Goal: Information Seeking & Learning: Learn about a topic

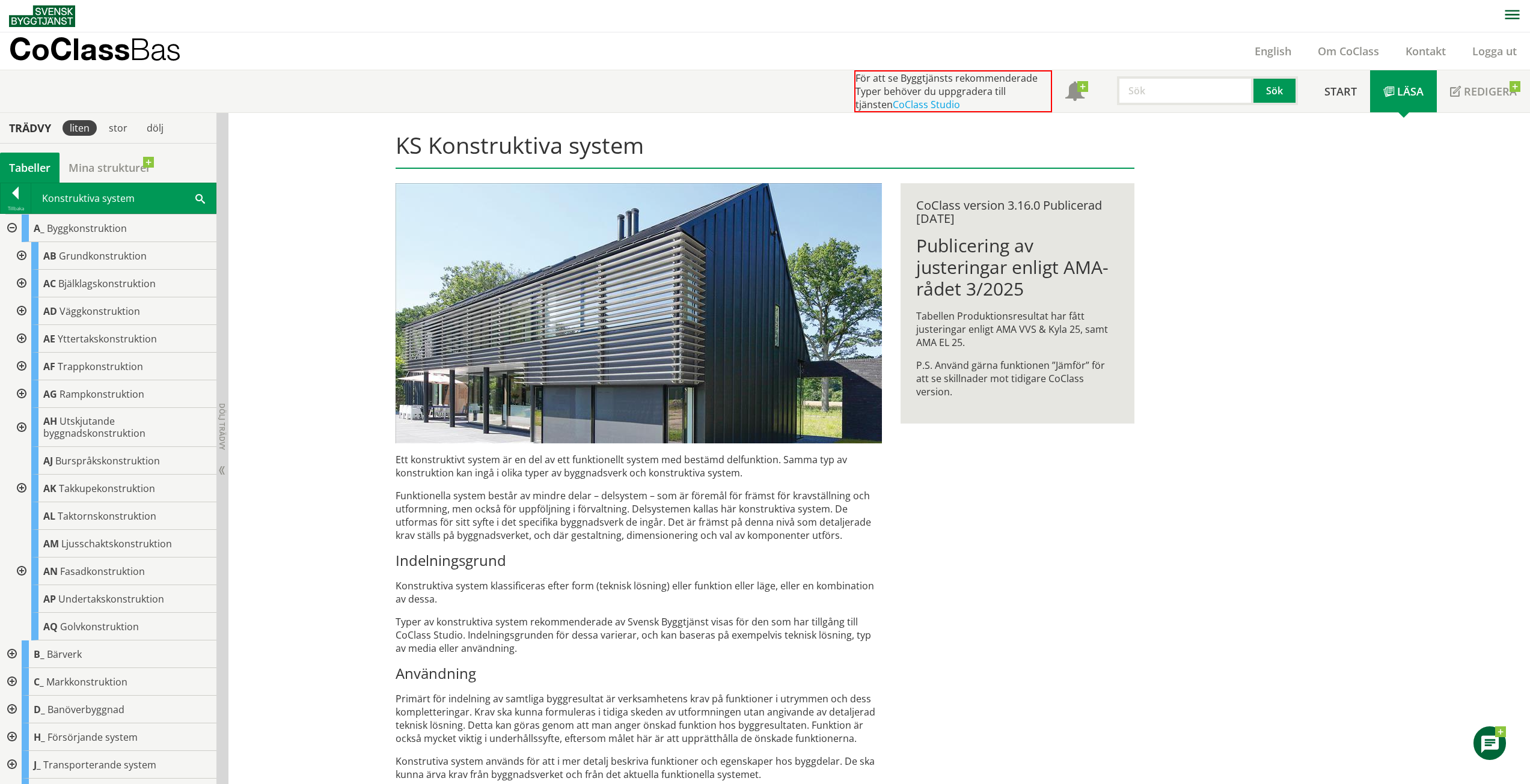
click at [1215, 109] on div "För att se Byggtjänsts rekommenderade Typer behöver du uppgradera till tjänsten…" at bounding box center [1083, 91] width 457 height 42
click at [1207, 98] on input "text" at bounding box center [1185, 91] width 136 height 29
paste input "A-E21200"
type input "A-E21200"
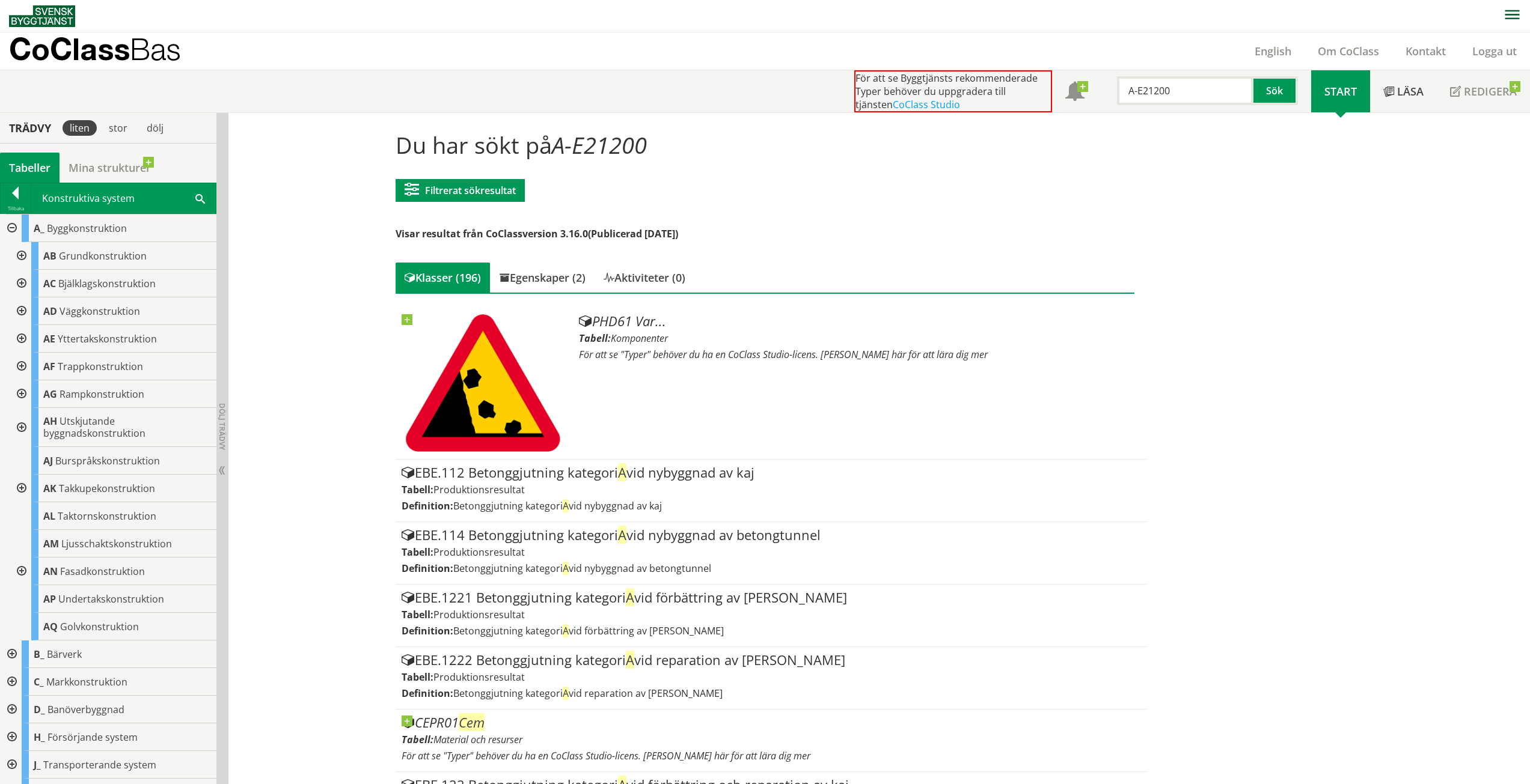
click at [12, 225] on div at bounding box center [10, 228] width 21 height 28
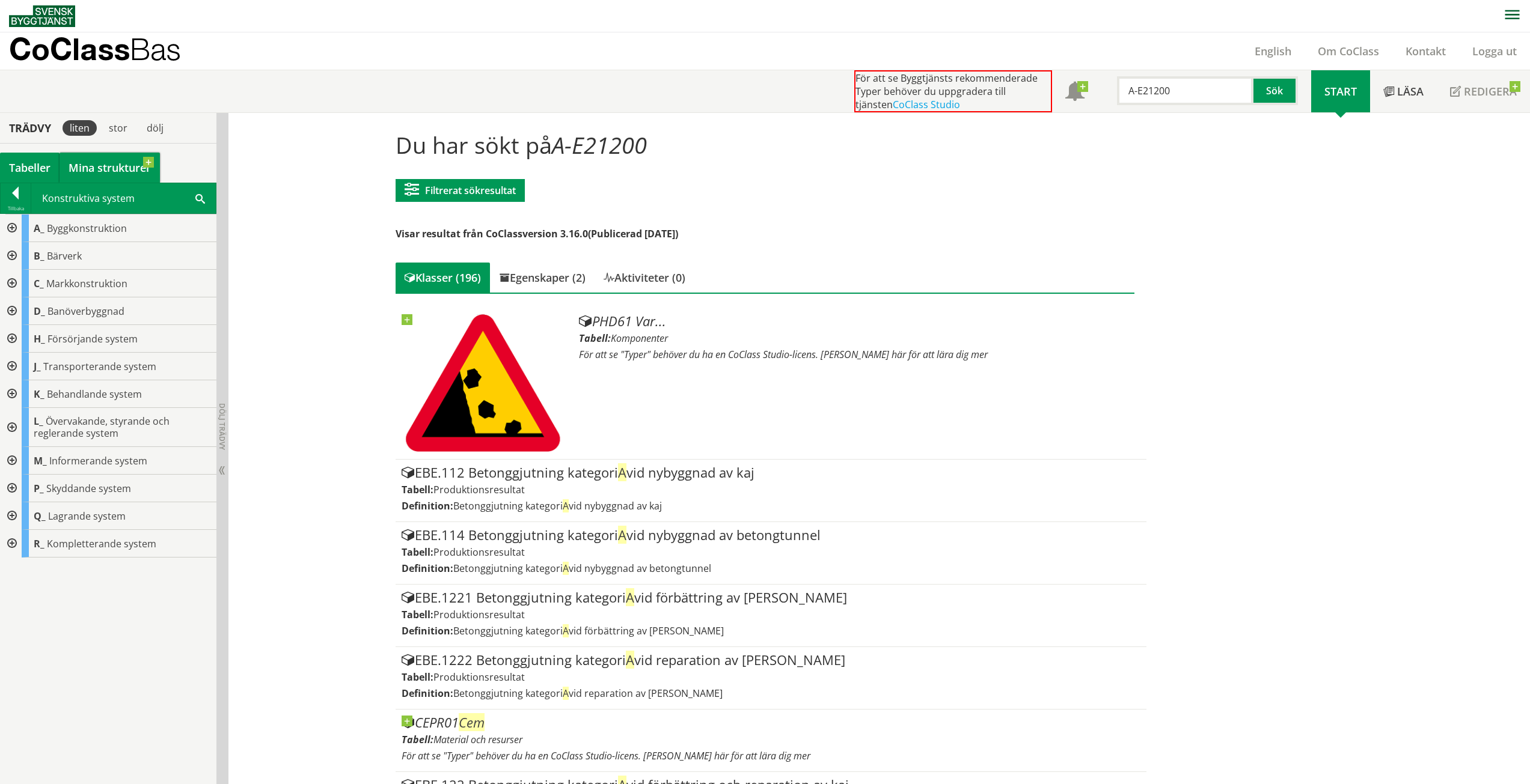
click at [103, 172] on link "Mina strukturer" at bounding box center [110, 168] width 100 height 30
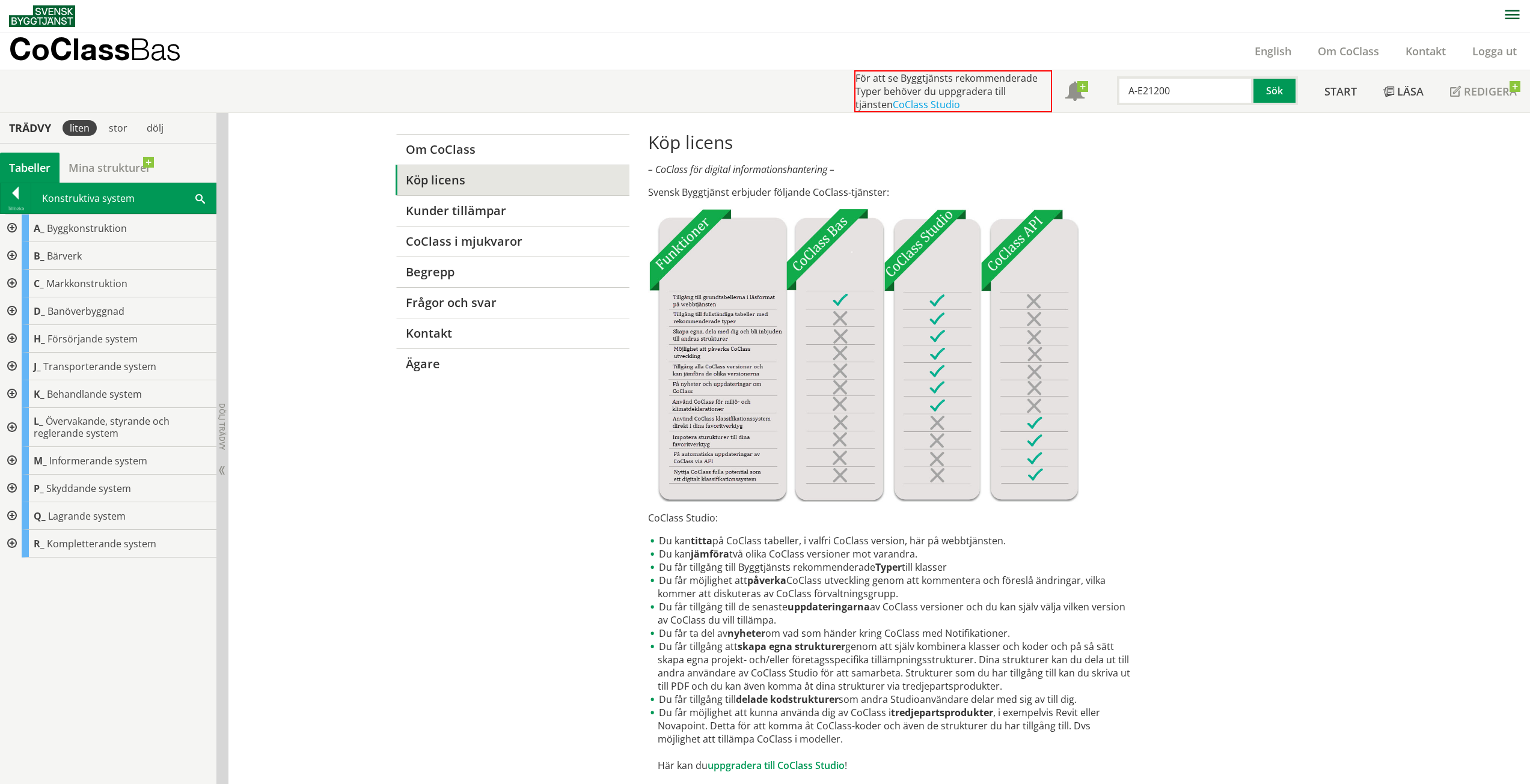
click at [24, 163] on div "Tabeller" at bounding box center [30, 168] width 60 height 30
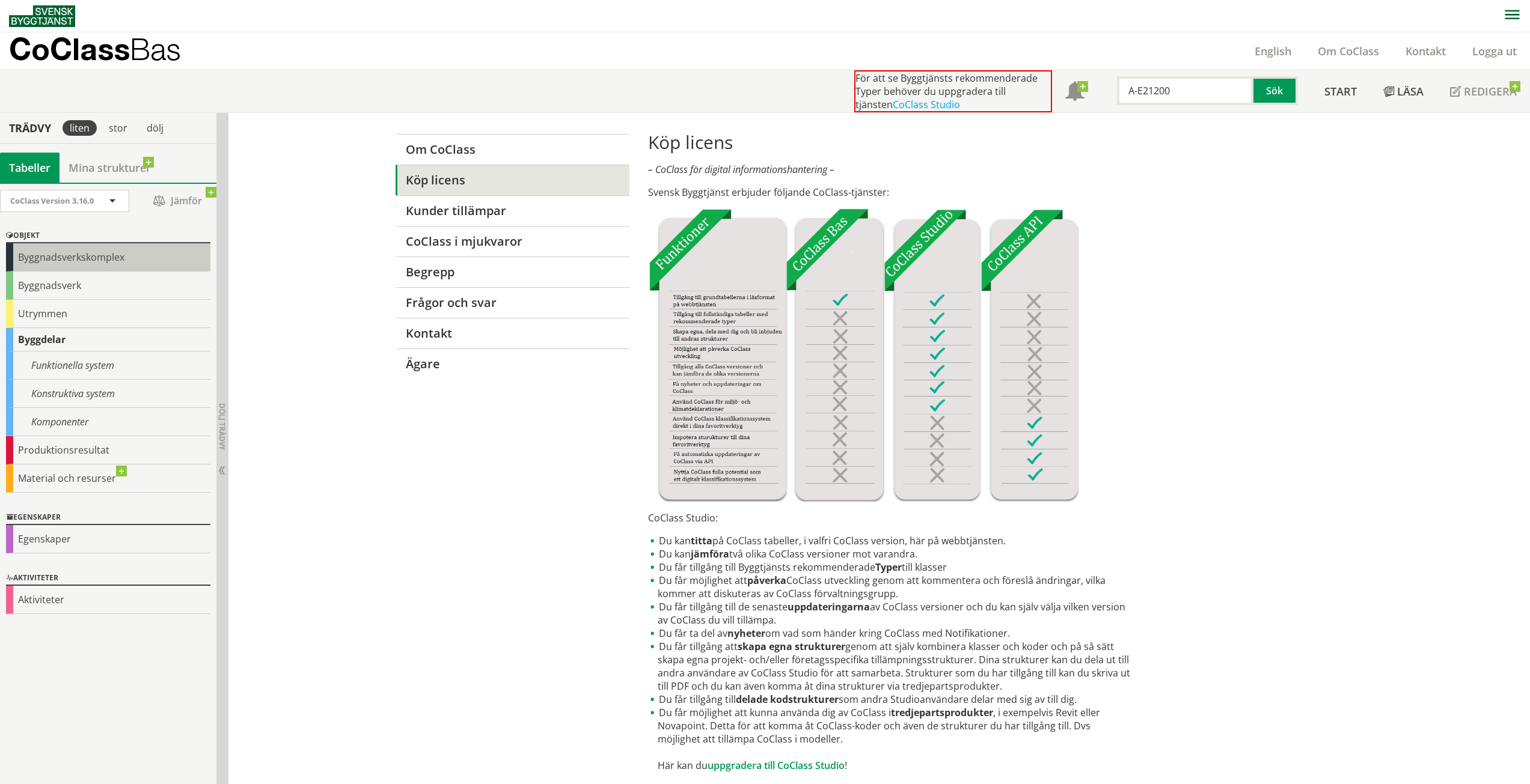
click at [42, 261] on div "Byggnadsverkskomplex" at bounding box center [108, 258] width 204 height 28
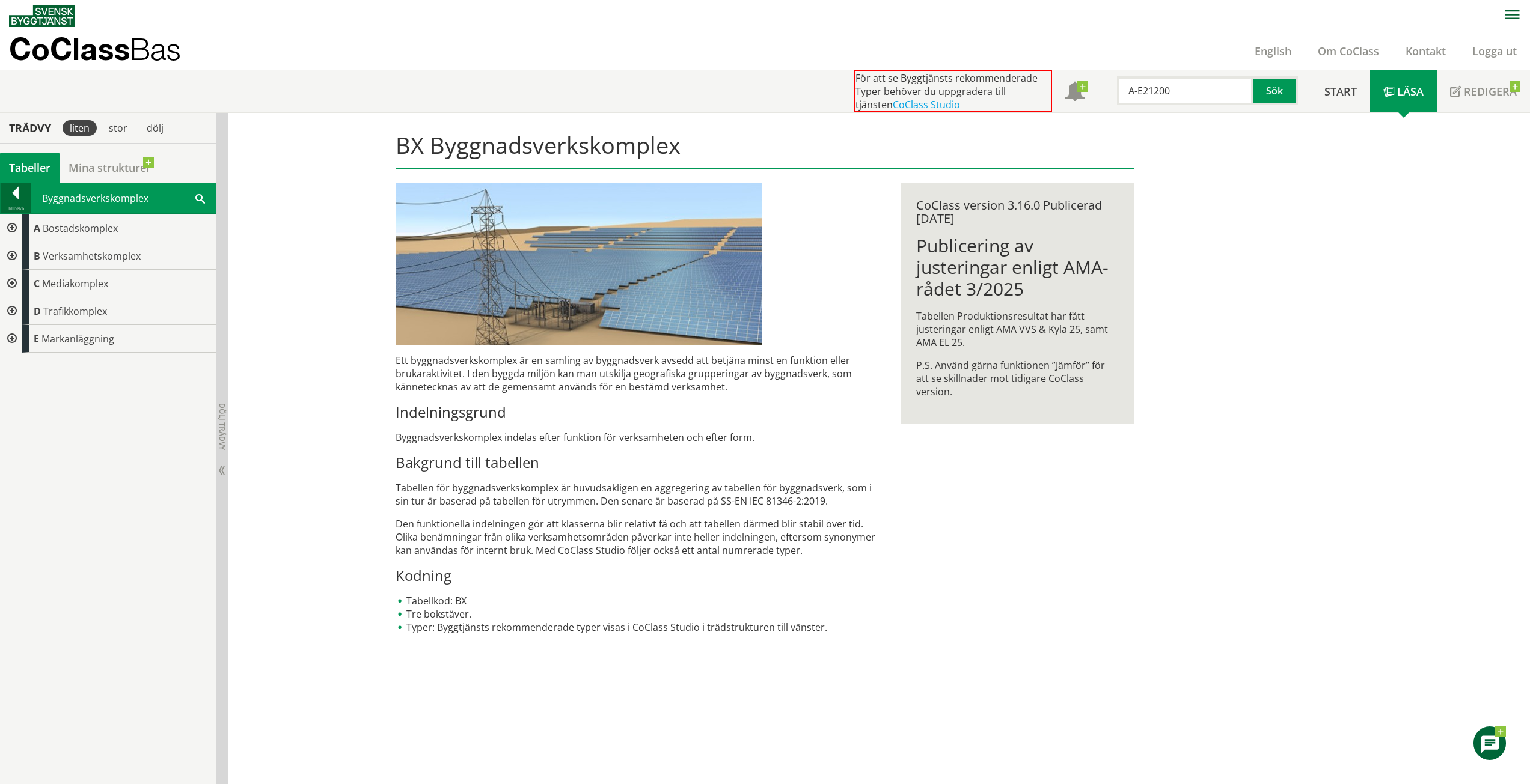
click at [11, 188] on div at bounding box center [16, 195] width 30 height 17
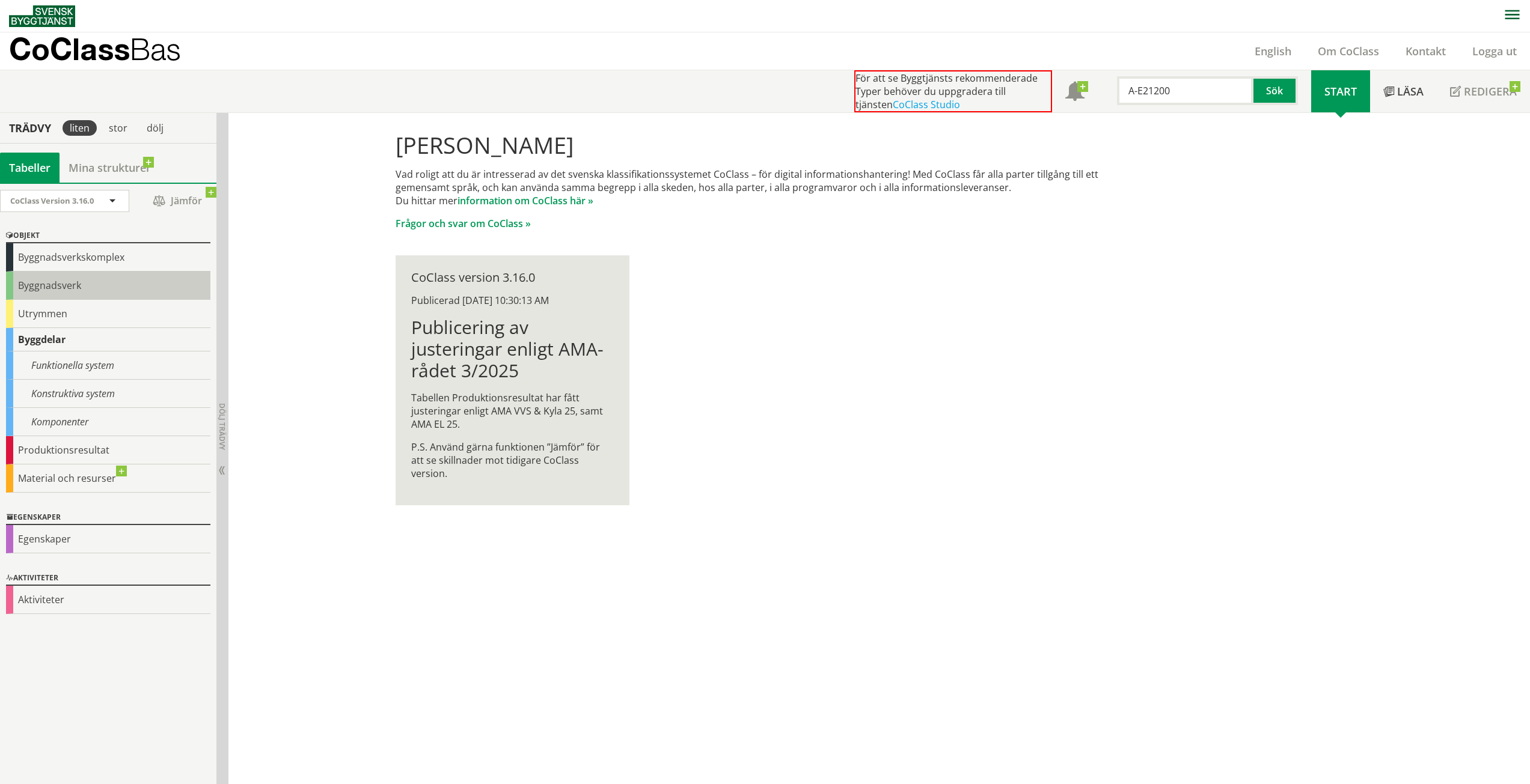
click at [68, 292] on div "Byggnadsverk" at bounding box center [108, 286] width 204 height 28
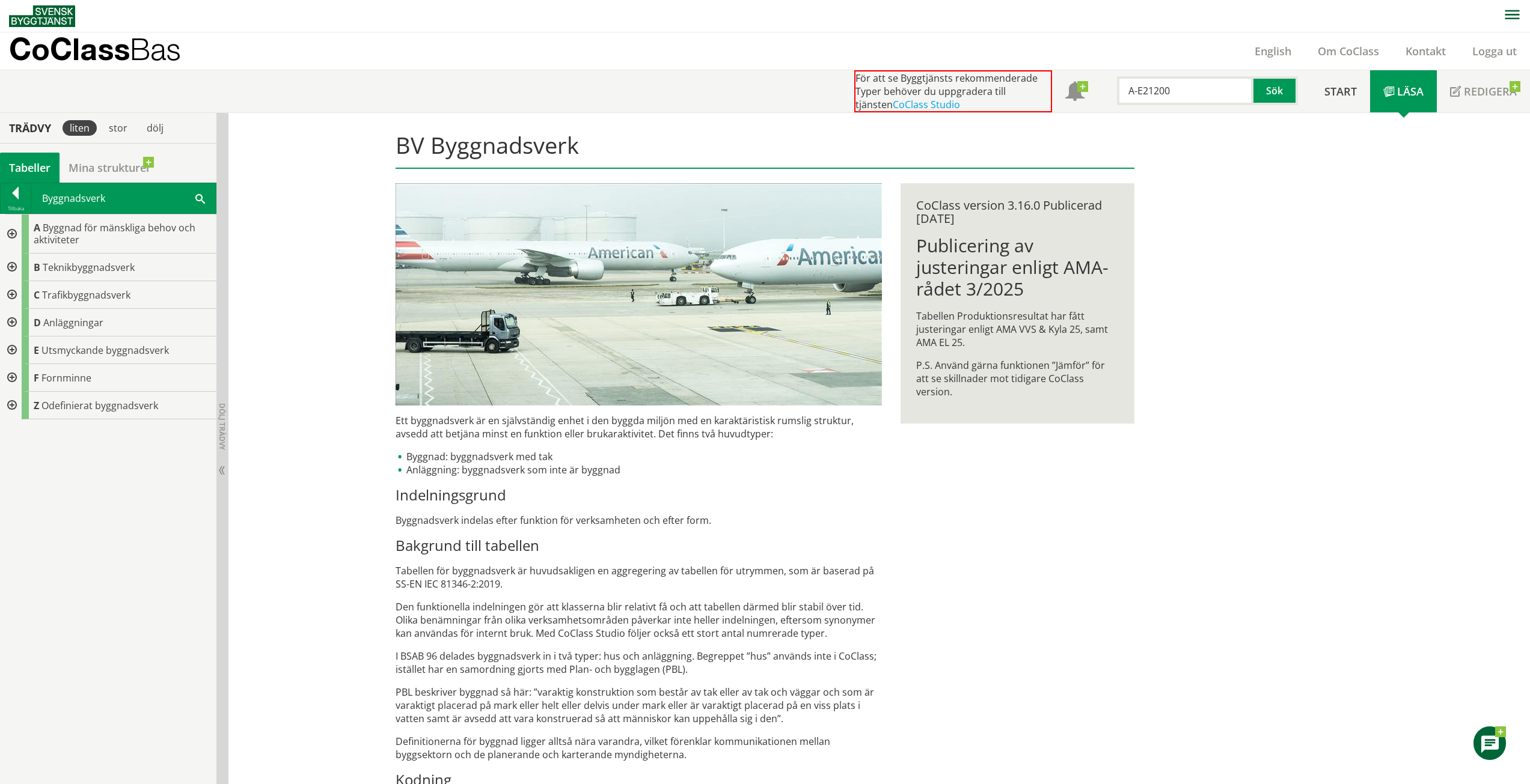
click at [9, 352] on div at bounding box center [10, 350] width 21 height 28
click at [20, 374] on div at bounding box center [20, 377] width 21 height 28
click at [14, 192] on div at bounding box center [16, 195] width 30 height 17
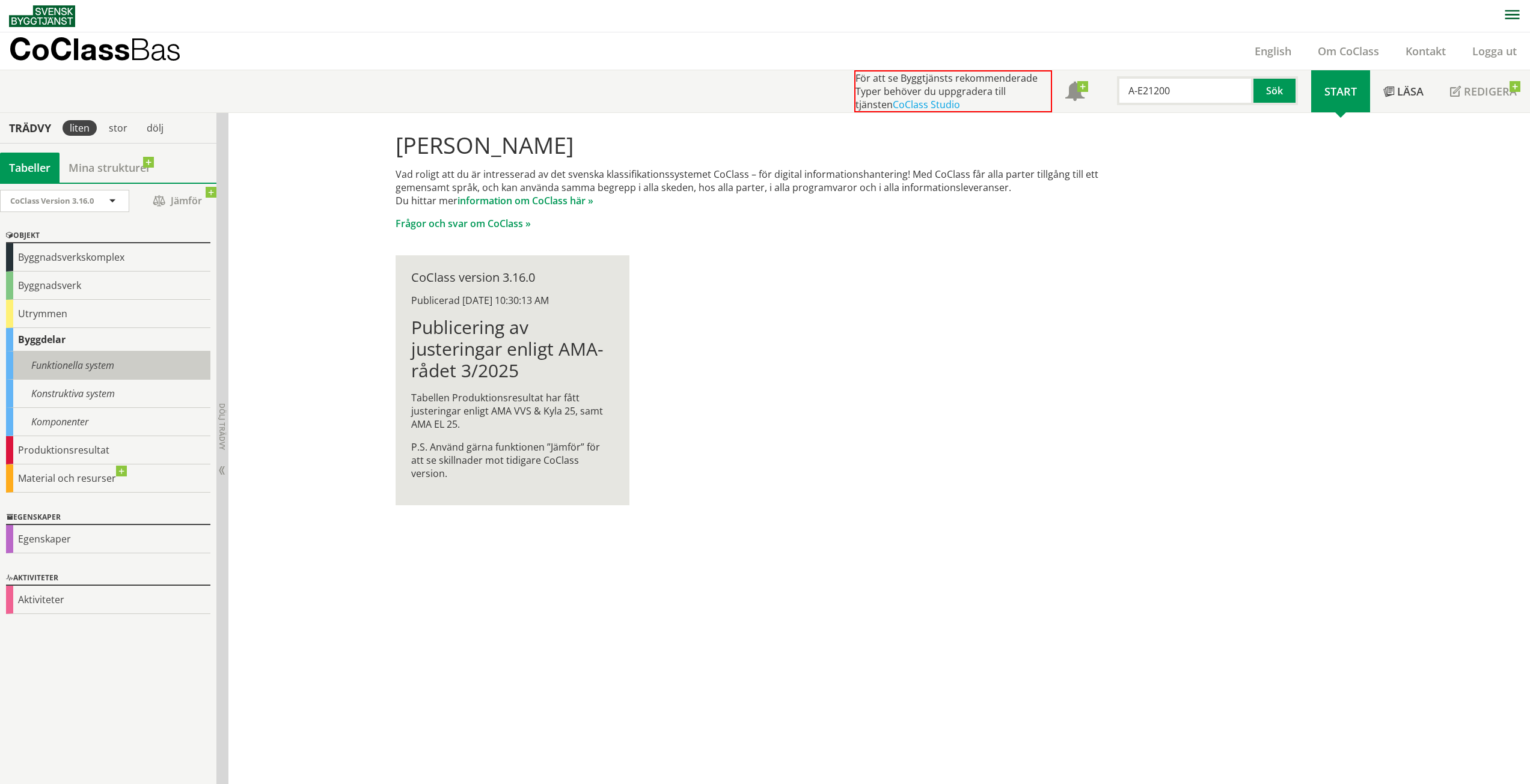
click at [65, 365] on div "Funktionella system" at bounding box center [108, 366] width 204 height 28
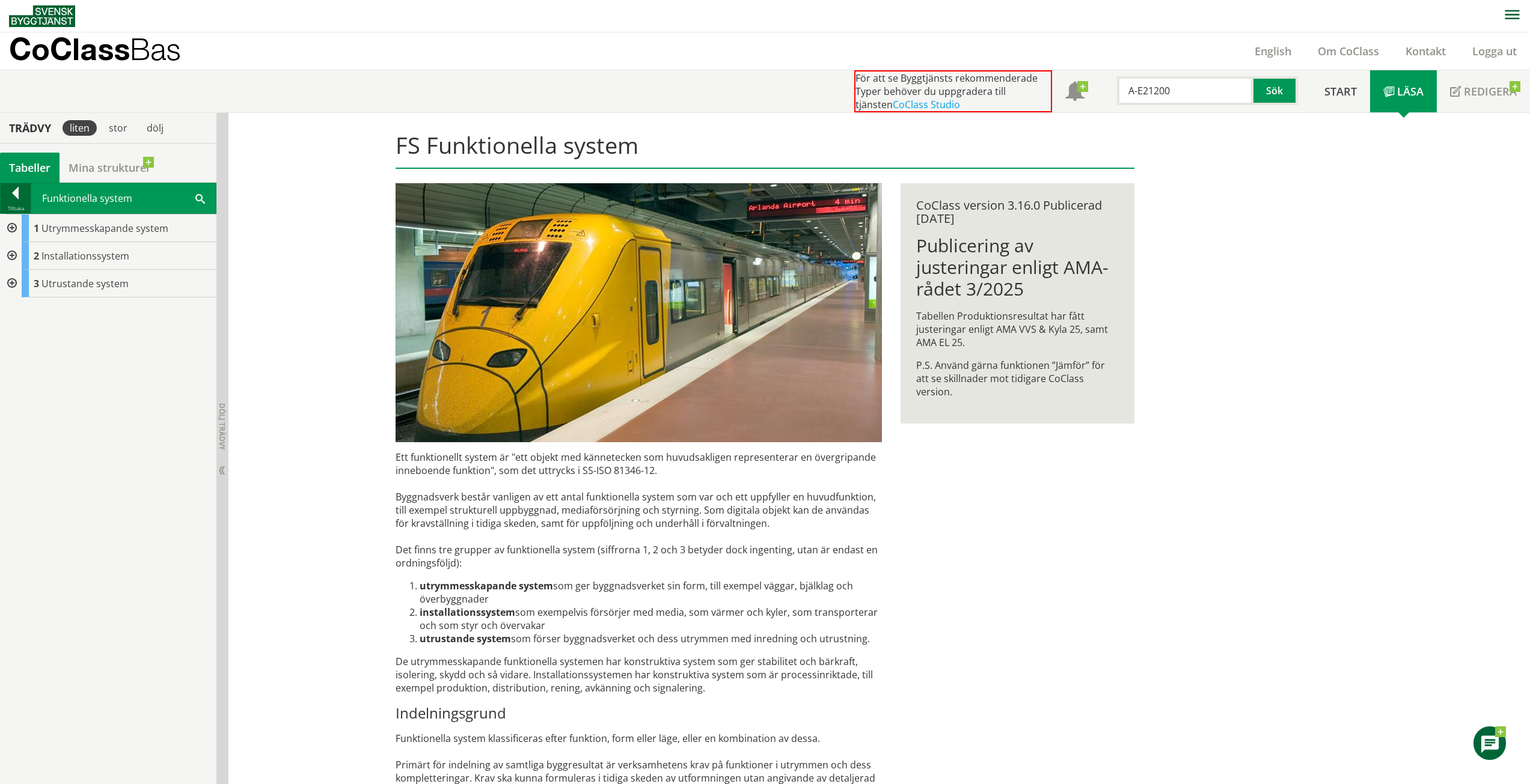
click at [17, 195] on div at bounding box center [16, 195] width 30 height 17
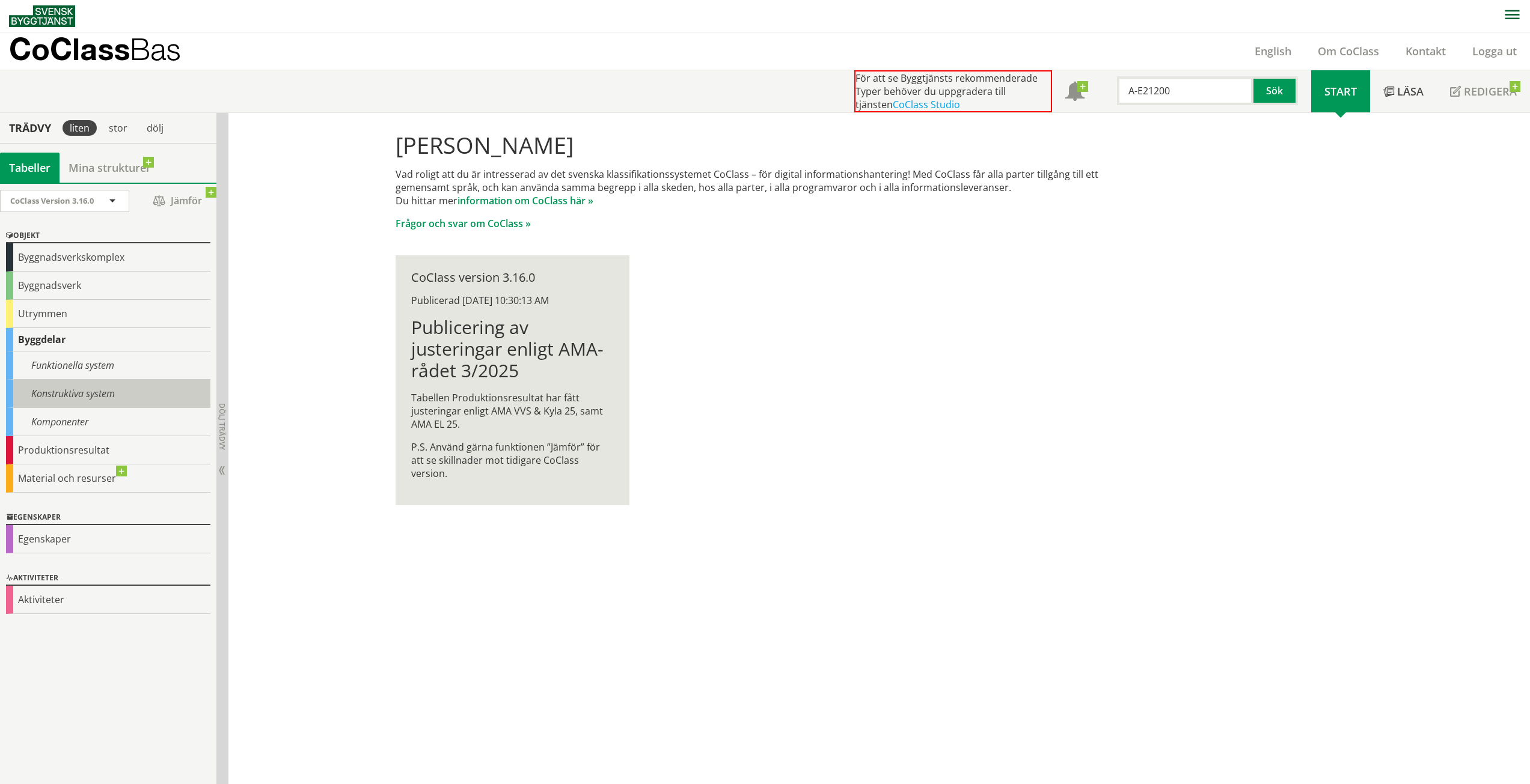
click at [80, 403] on div "Konstruktiva system" at bounding box center [108, 394] width 204 height 28
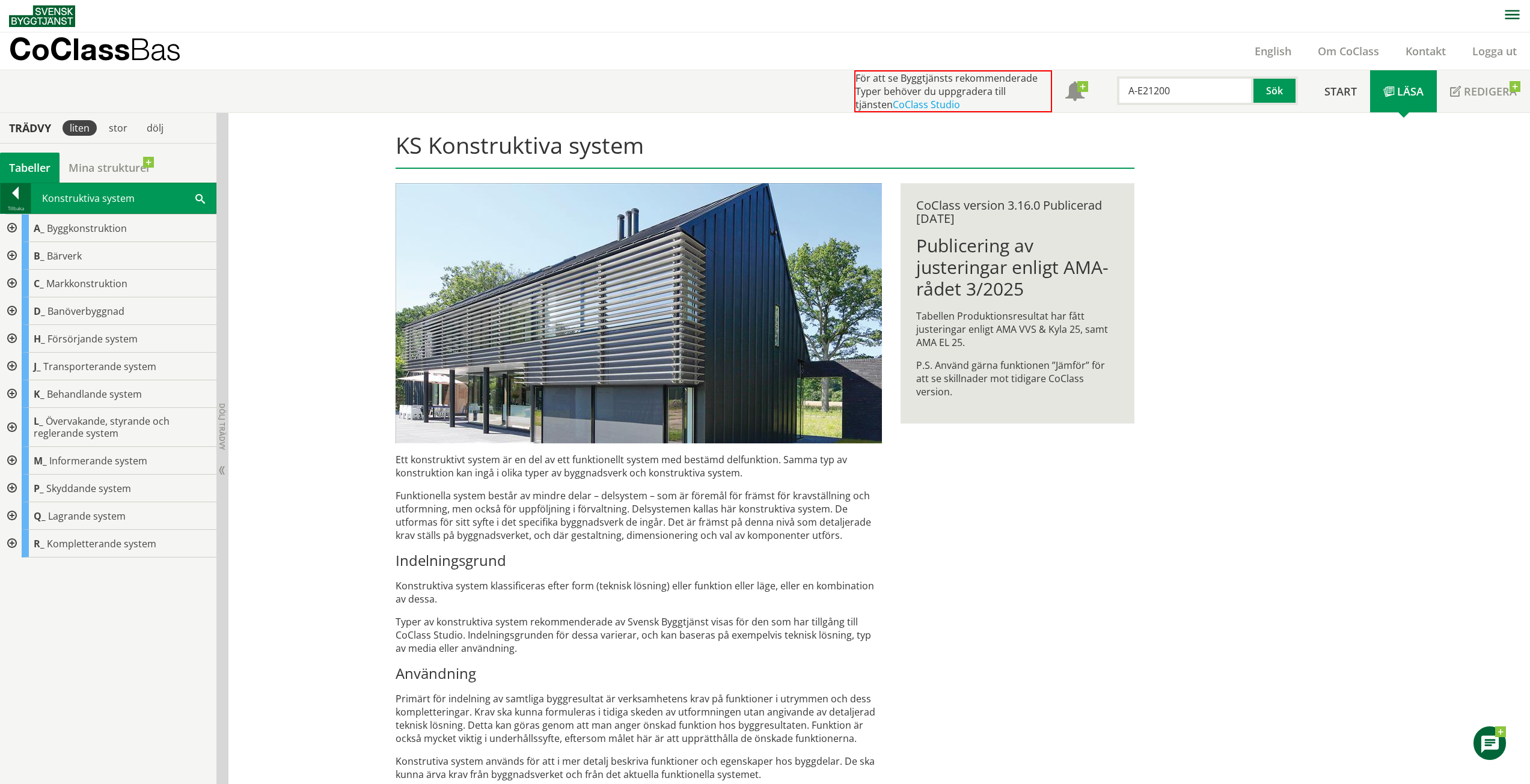
click at [16, 195] on div at bounding box center [16, 195] width 30 height 17
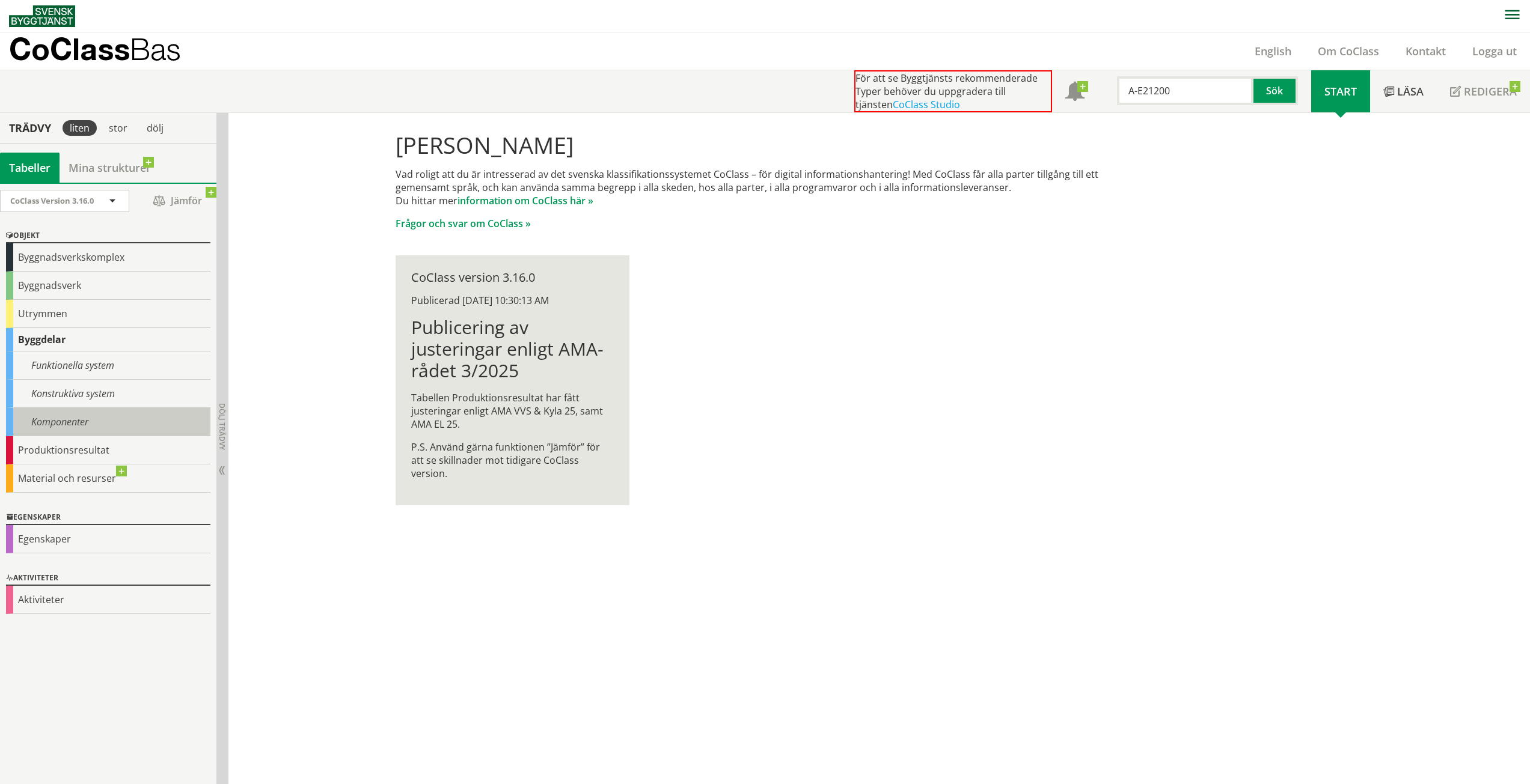
click at [75, 425] on div "Komponenter" at bounding box center [108, 422] width 204 height 28
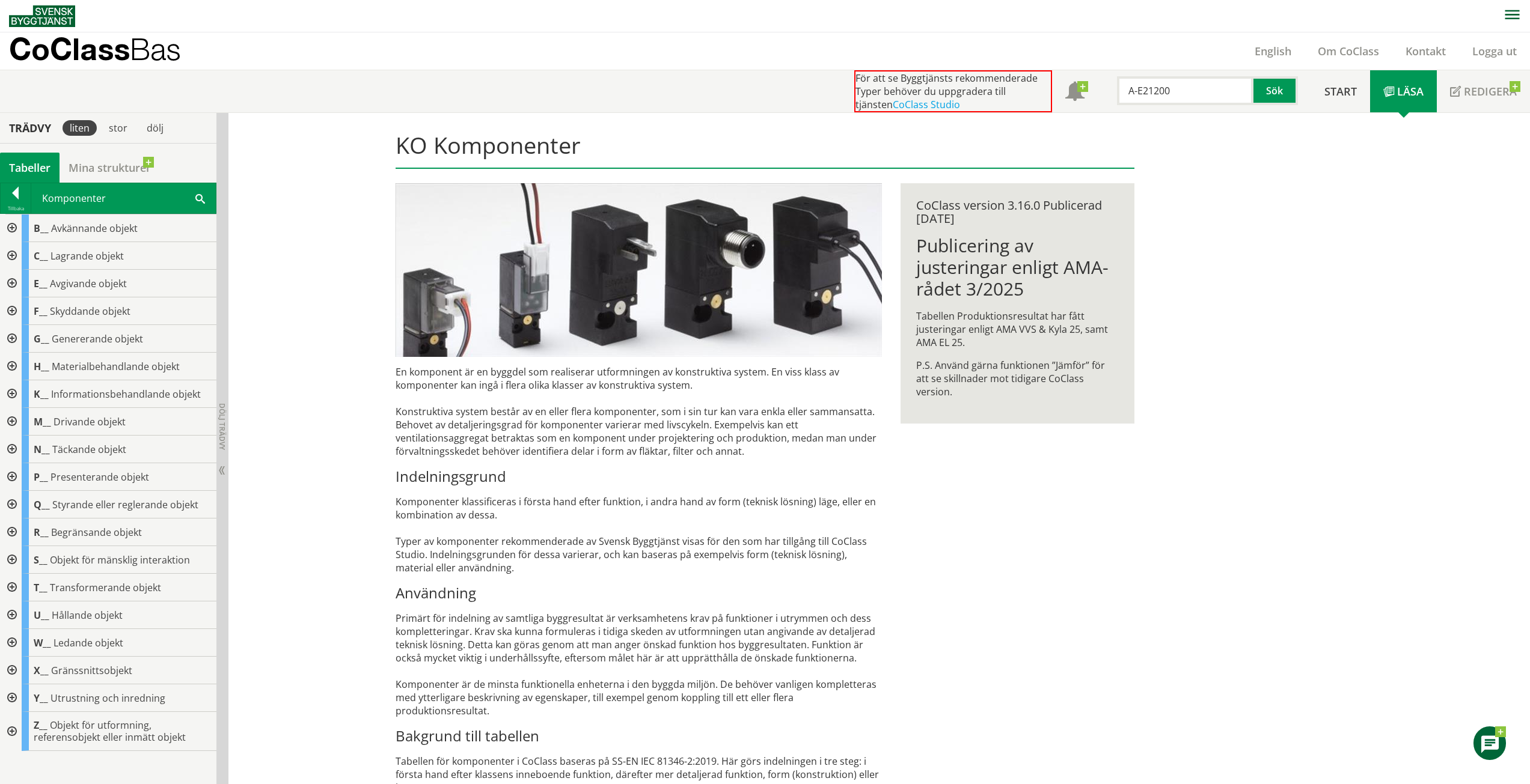
click at [16, 285] on div at bounding box center [10, 283] width 21 height 28
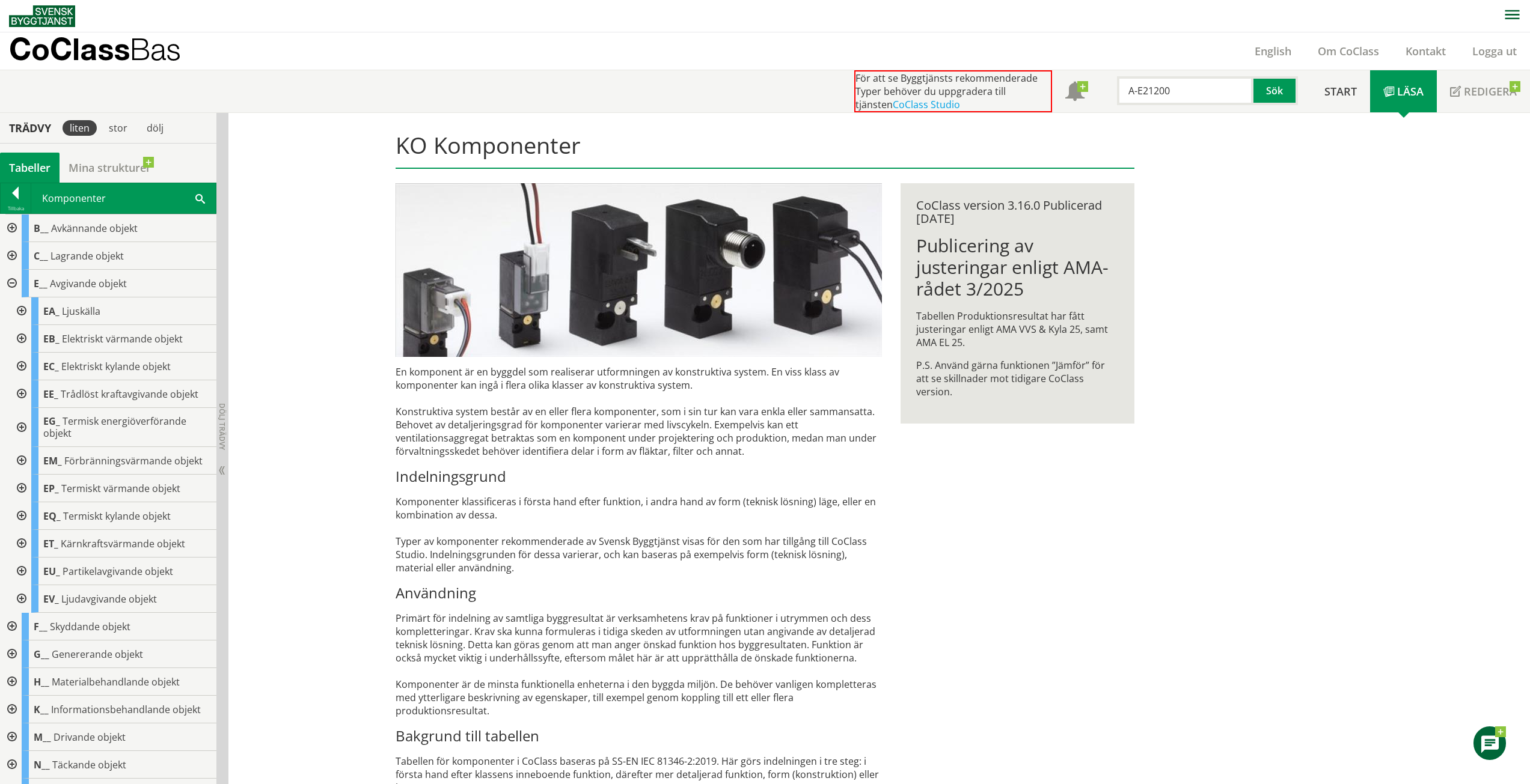
click at [9, 282] on div at bounding box center [10, 283] width 21 height 28
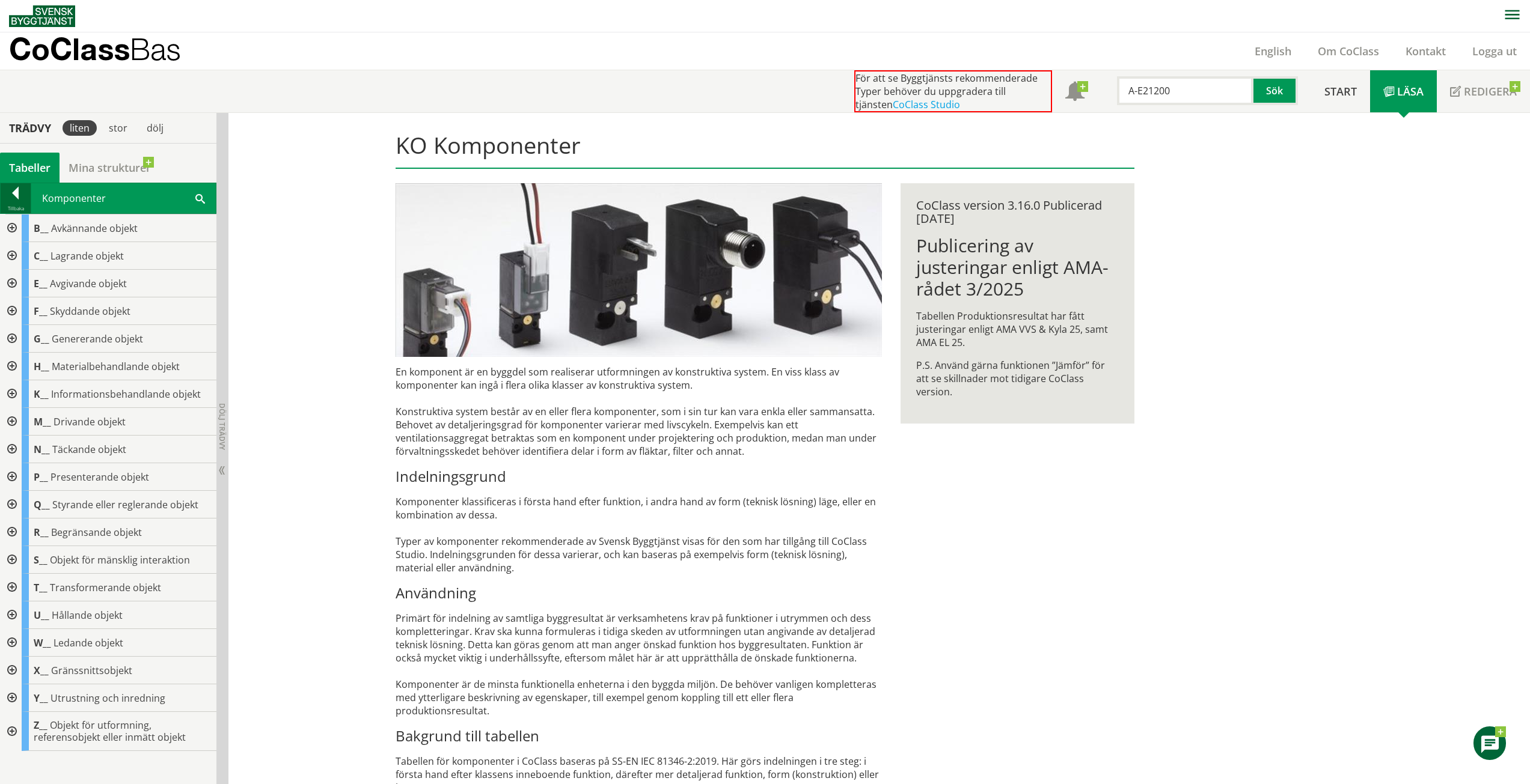
click at [9, 191] on div at bounding box center [16, 195] width 30 height 17
